Goal: Navigation & Orientation: Find specific page/section

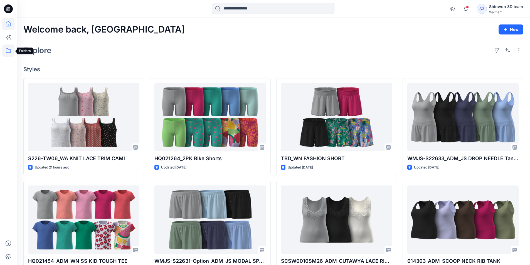
click at [6, 54] on icon at bounding box center [8, 50] width 12 height 12
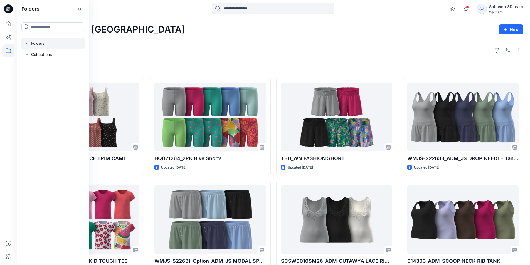
click at [51, 43] on div at bounding box center [52, 43] width 63 height 11
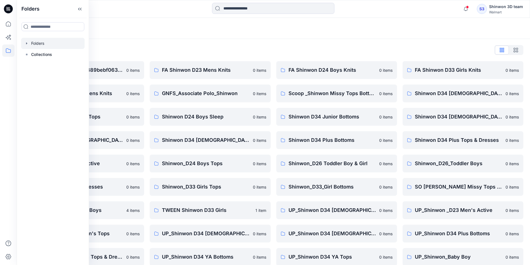
click at [192, 34] on div "Folders" at bounding box center [273, 28] width 513 height 21
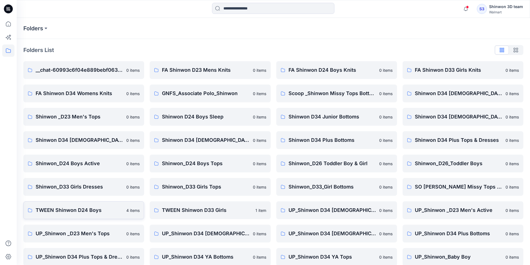
click at [102, 216] on link "TWEEN Shinwon D24 Boys 4 items" at bounding box center [83, 210] width 121 height 18
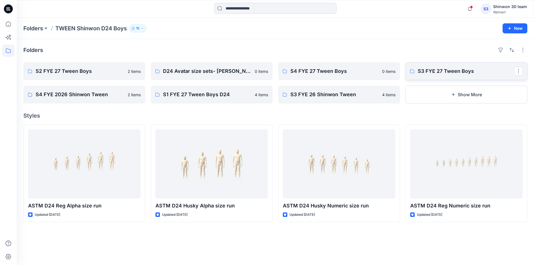
click at [444, 75] on p "S3 FYE 27 Tween Boys" at bounding box center [466, 71] width 96 height 8
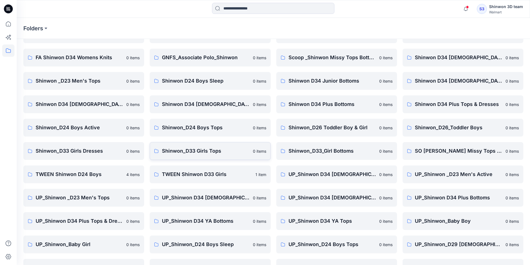
scroll to position [78, 0]
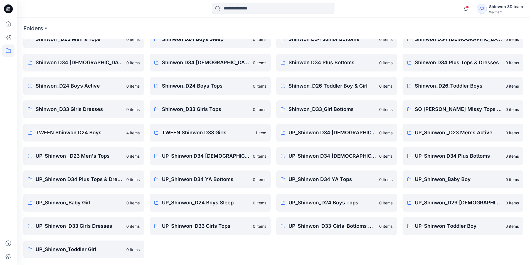
click at [315, 204] on p "UP_Shinwon_D24 Boys Tops" at bounding box center [331, 203] width 87 height 8
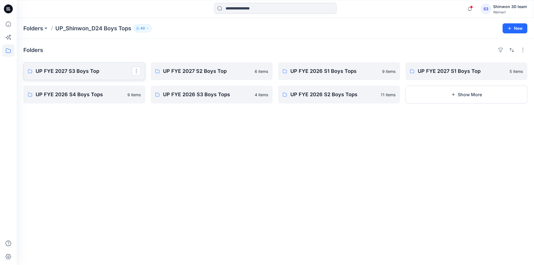
click at [83, 66] on link "UP FYE 2027 S3 Boys Top" at bounding box center [84, 71] width 122 height 18
